Goal: Transaction & Acquisition: Purchase product/service

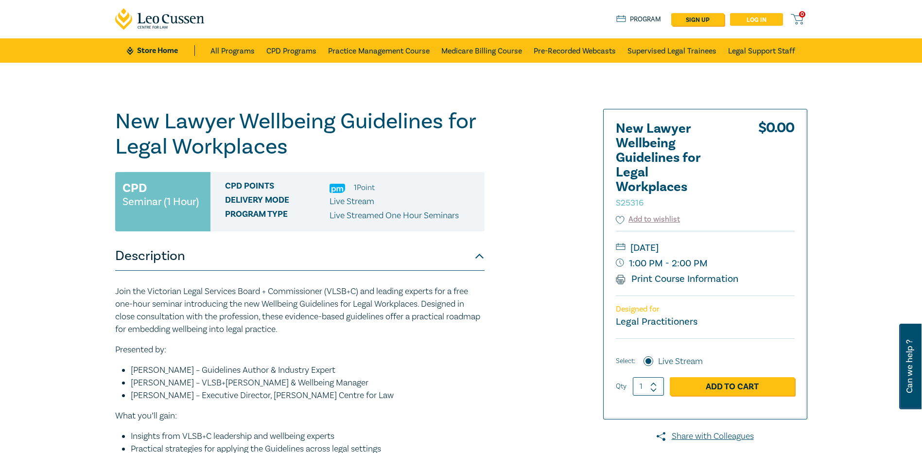
click at [758, 19] on link "Log in" at bounding box center [756, 19] width 53 height 13
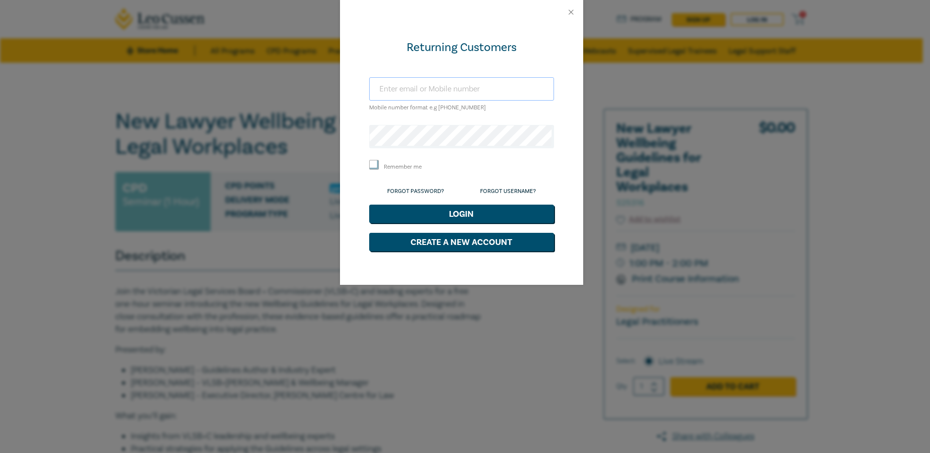
type input "[EMAIL_ADDRESS][DOMAIN_NAME]"
click at [459, 213] on button "Login" at bounding box center [461, 214] width 185 height 18
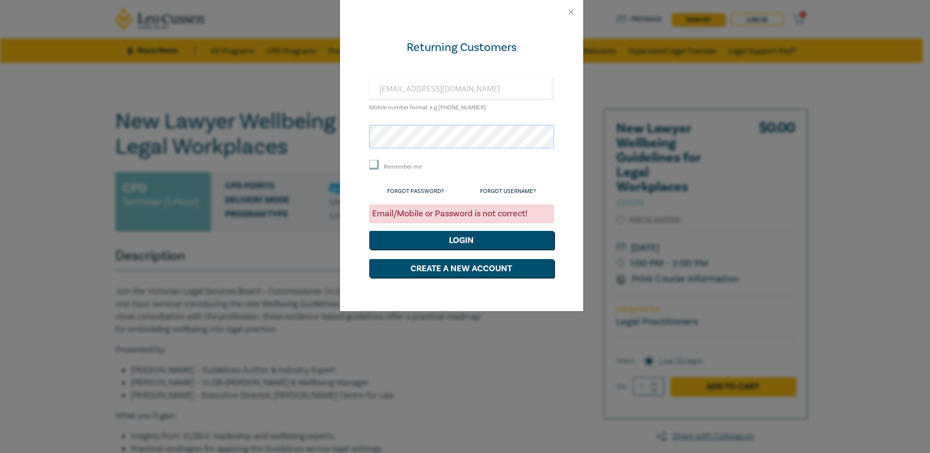
click at [332, 139] on div "Returning Customers [EMAIL_ADDRESS][DOMAIN_NAME] Mobile number format e.g [PHON…" at bounding box center [465, 226] width 930 height 453
click at [556, 180] on div "Returning Customers [EMAIL_ADDRESS][DOMAIN_NAME] Mobile number format e.g [PHON…" at bounding box center [461, 167] width 243 height 287
click at [466, 240] on button "Login" at bounding box center [461, 240] width 185 height 18
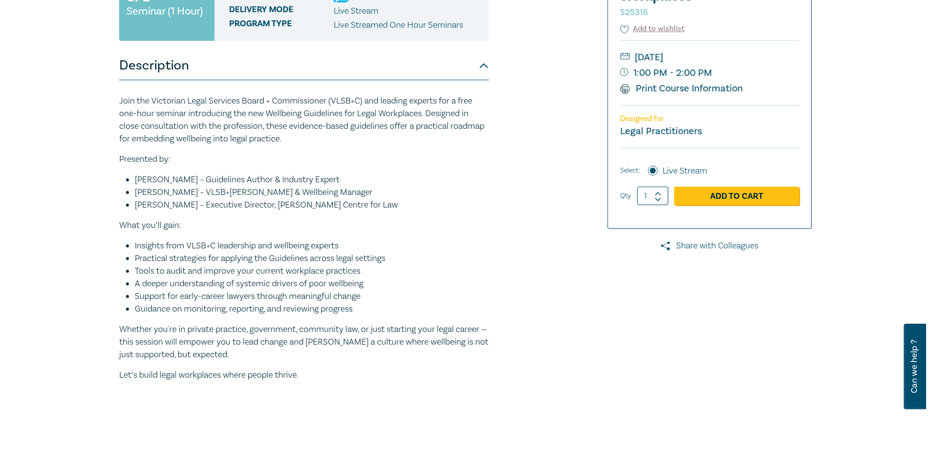
scroll to position [194, 0]
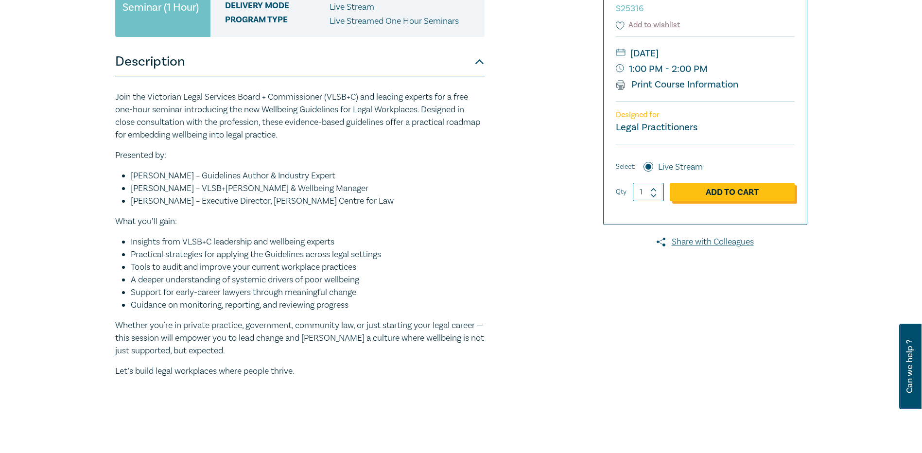
click at [742, 193] on link "Add to Cart" at bounding box center [732, 192] width 125 height 18
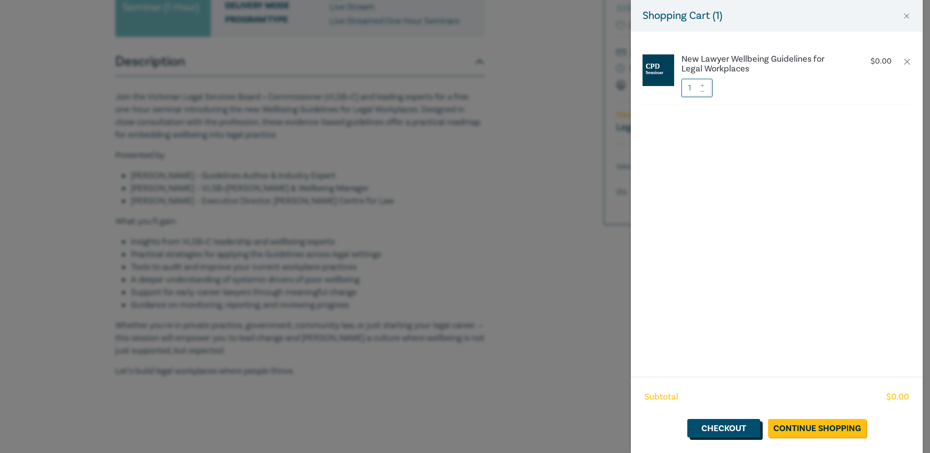
click at [721, 425] on link "Checkout" at bounding box center [723, 428] width 73 height 18
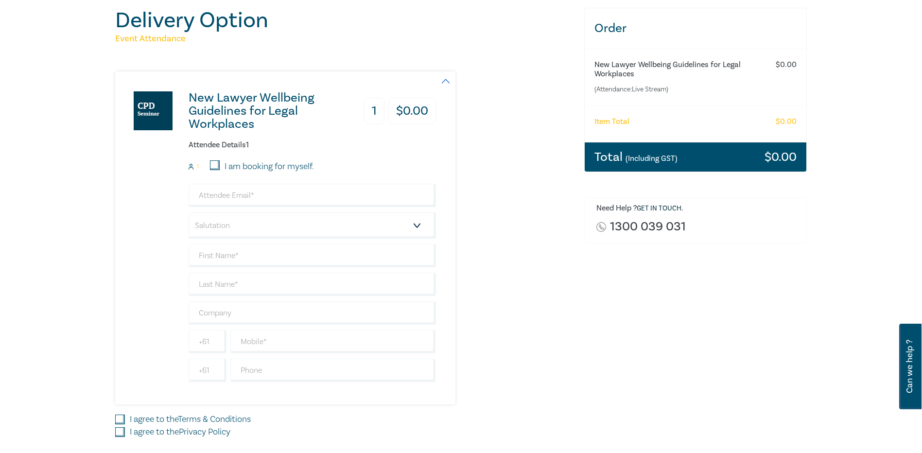
scroll to position [97, 0]
click at [237, 196] on input "email" at bounding box center [312, 194] width 247 height 23
type input "andrea@lardners.au"
click at [229, 227] on select "Salutation Mr. Mrs. Ms. Miss Dr. Prof. Other" at bounding box center [312, 225] width 247 height 26
drag, startPoint x: 506, startPoint y: 319, endPoint x: 518, endPoint y: 317, distance: 11.8
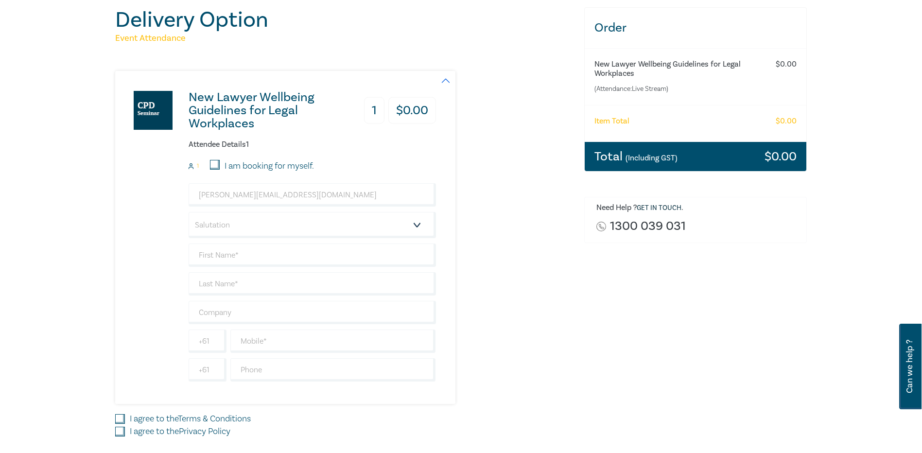
click at [506, 319] on div "New Lawyer Wellbeing Guidelines for Legal Workplaces 1 $ 0.00 Attendee Details …" at bounding box center [343, 237] width 457 height 333
click at [226, 255] on input "text" at bounding box center [312, 255] width 247 height 23
type input "Andrea"
type input "Griffiths"
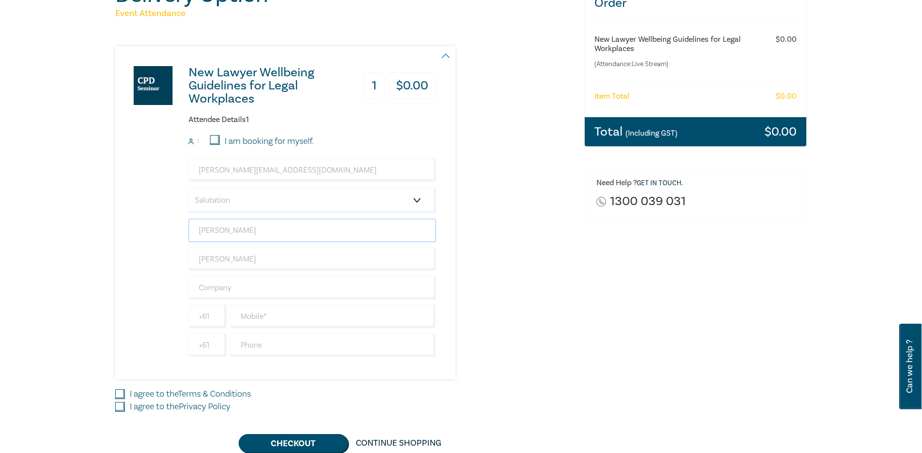
scroll to position [146, 0]
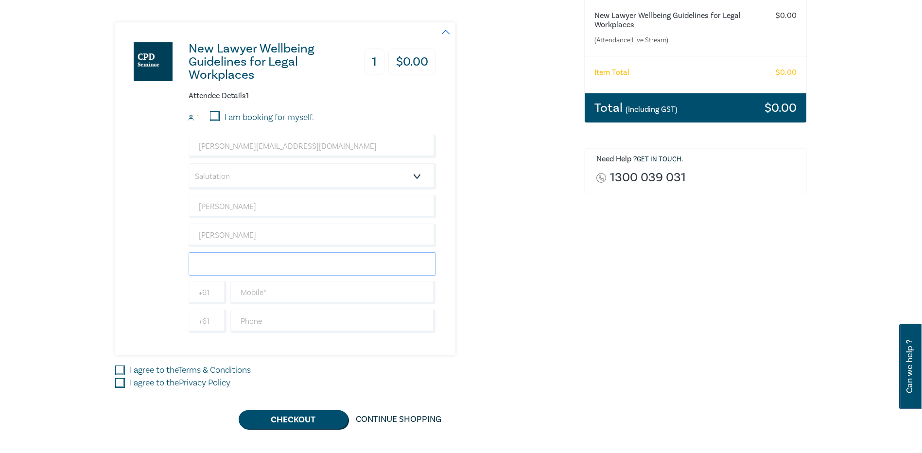
click at [265, 258] on input "text" at bounding box center [312, 263] width 247 height 23
type input "Lardners Solicitors"
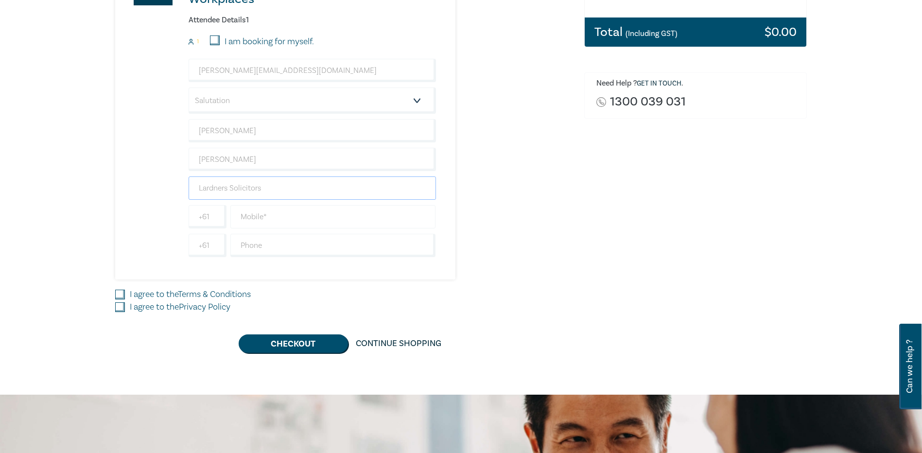
scroll to position [292, 0]
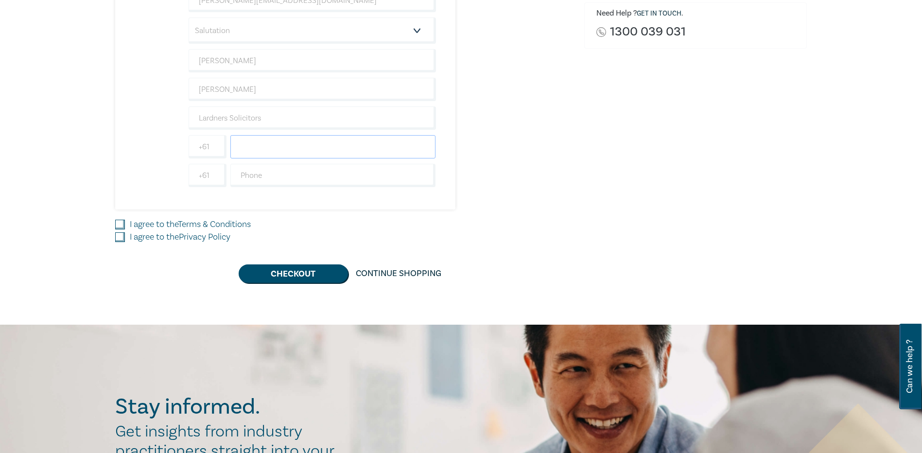
click at [247, 146] on input "text" at bounding box center [333, 146] width 206 height 23
type input "0487 799 029"
click at [257, 181] on input "text" at bounding box center [333, 175] width 206 height 23
type input "0397874511"
click at [118, 227] on input "I agree to the Terms & Conditions" at bounding box center [120, 225] width 10 height 10
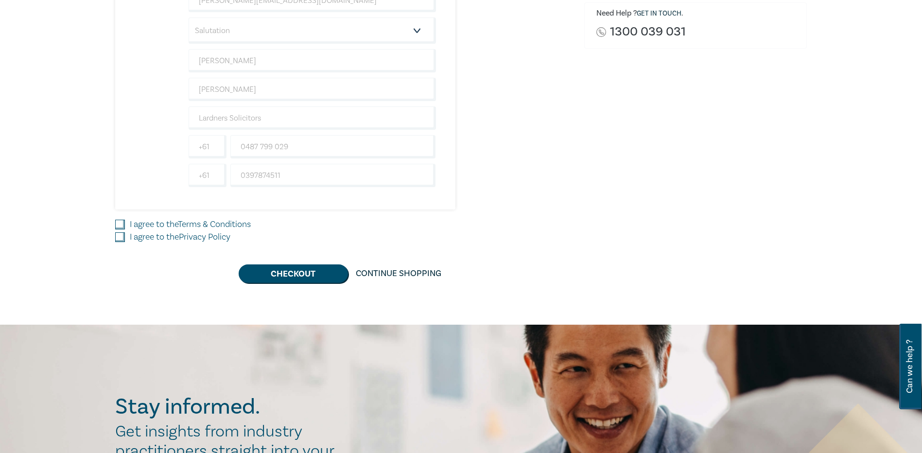
checkbox input "true"
click at [120, 239] on input "I agree to the Privacy Policy" at bounding box center [120, 237] width 10 height 10
checkbox input "true"
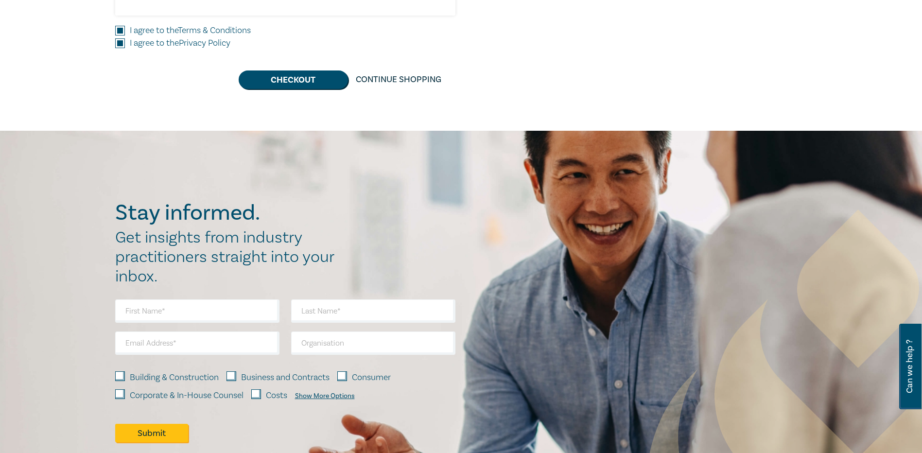
scroll to position [486, 0]
click at [307, 79] on button "Checkout" at bounding box center [293, 79] width 109 height 18
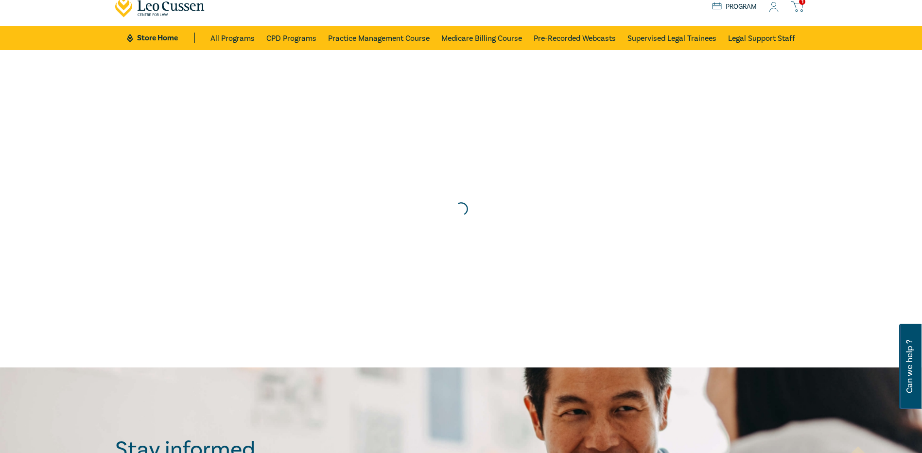
scroll to position [0, 0]
